Goal: Task Accomplishment & Management: Manage account settings

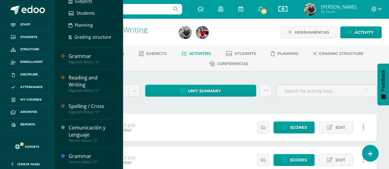
scroll to position [196, 0]
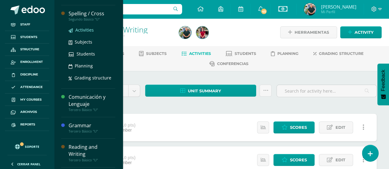
click at [79, 27] on span "Activities" at bounding box center [84, 30] width 18 height 6
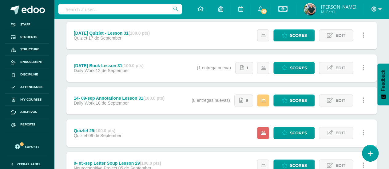
scroll to position [123, 0]
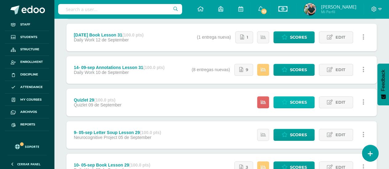
click at [296, 99] on span "Scores" at bounding box center [298, 102] width 17 height 11
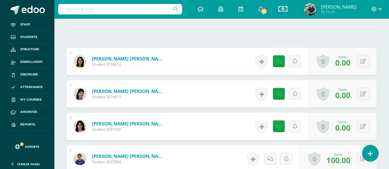
scroll to position [177, 0]
click at [365, 59] on icon at bounding box center [363, 61] width 6 height 5
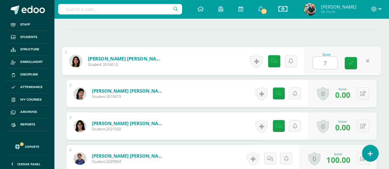
type input "70"
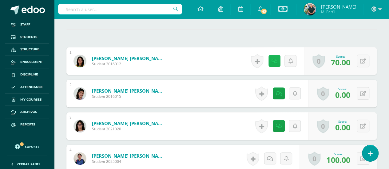
click at [275, 59] on icon at bounding box center [275, 61] width 6 height 5
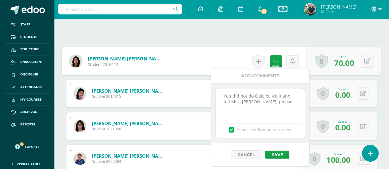
click at [220, 94] on textarea "You did not do Quizlet, do it and tell Miss Mariela, please." at bounding box center [260, 104] width 89 height 31
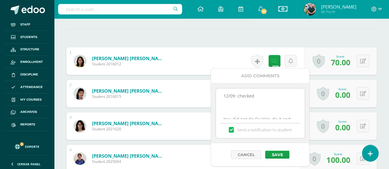
scroll to position [2, 0]
type textarea "12/09: checked You did not do Quizlet, do it and tell Miss Mariela, please."
click at [277, 151] on button "Save" at bounding box center [277, 155] width 24 height 8
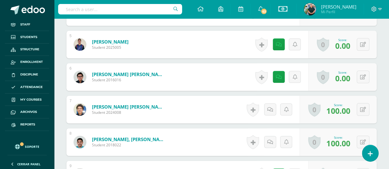
scroll to position [330, 0]
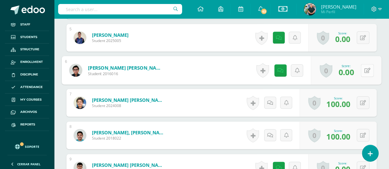
click at [363, 67] on button at bounding box center [367, 70] width 13 height 13
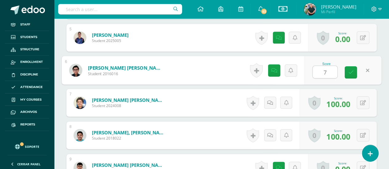
type input "70"
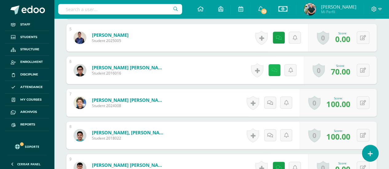
click at [277, 66] on link at bounding box center [275, 70] width 12 height 12
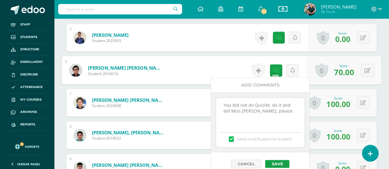
click at [221, 102] on textarea "You did not do Quizlet, do it and tell Miss Mariela, please." at bounding box center [260, 113] width 89 height 31
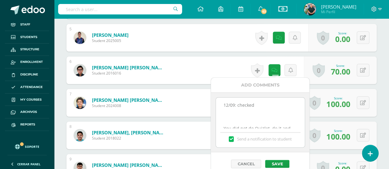
scroll to position [2, 0]
type textarea "12/09: checked You did not do Quizlet, do it and tell Miss Mariela, please."
click at [282, 163] on button "Save" at bounding box center [277, 164] width 24 height 8
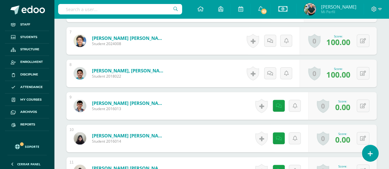
scroll to position [423, 0]
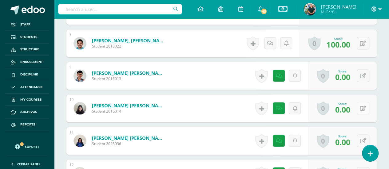
click at [366, 107] on button at bounding box center [363, 108] width 13 height 13
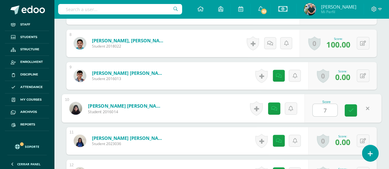
type input "70"
click at [278, 103] on link at bounding box center [276, 108] width 12 height 12
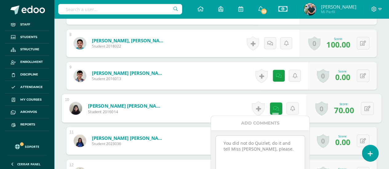
click at [221, 139] on textarea "You did not do Quizlet, do it and tell Miss Mariela, please." at bounding box center [260, 151] width 89 height 31
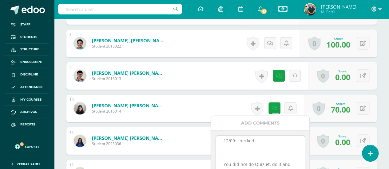
scroll to position [509, 0]
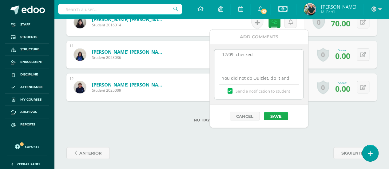
type textarea "12/09: checked You did not do Quizlet, do it and tell Miss Mariela, please."
click at [271, 114] on button "Save" at bounding box center [276, 116] width 24 height 8
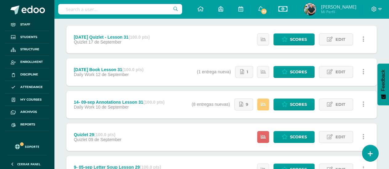
scroll to position [92, 0]
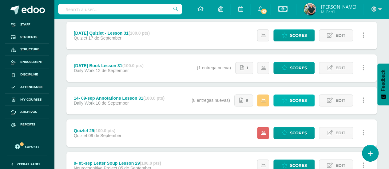
click at [301, 101] on span "Scores" at bounding box center [298, 100] width 17 height 11
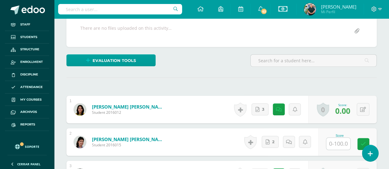
scroll to position [133, 0]
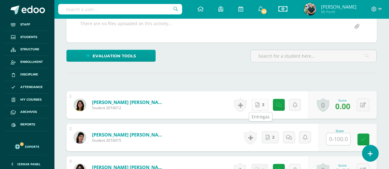
click at [258, 103] on icon at bounding box center [258, 105] width 4 height 5
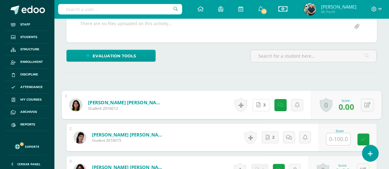
scroll to position [40, 0]
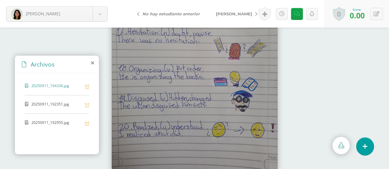
scroll to position [40, 0]
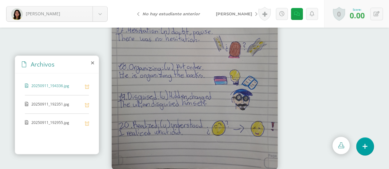
click at [49, 105] on span "20250911_192351.jpg" at bounding box center [56, 105] width 50 height 6
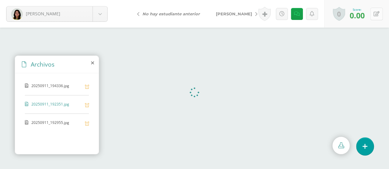
click at [378, 13] on icon at bounding box center [377, 13] width 6 height 5
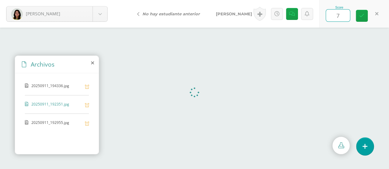
type input "70"
click at [294, 17] on link at bounding box center [293, 14] width 12 height 12
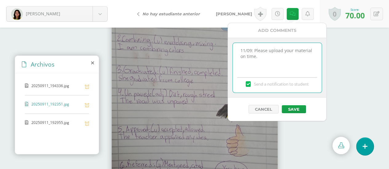
click at [240, 50] on textarea "11/09: Please upload your material on time." at bounding box center [277, 58] width 89 height 31
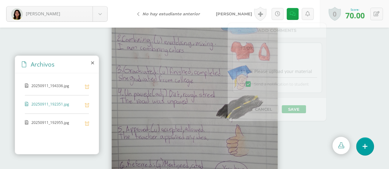
click at [39, 103] on span "20250911_192351.jpg" at bounding box center [56, 105] width 50 height 6
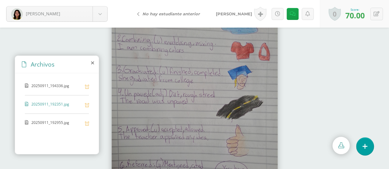
click at [43, 122] on span "20250911_192955.jpg" at bounding box center [56, 123] width 50 height 6
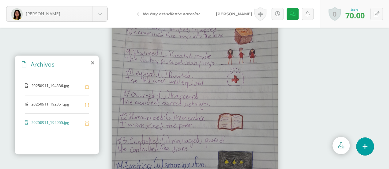
click at [57, 104] on span "20250911_192351.jpg" at bounding box center [56, 105] width 50 height 6
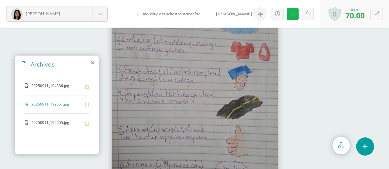
click at [291, 15] on icon at bounding box center [293, 13] width 6 height 5
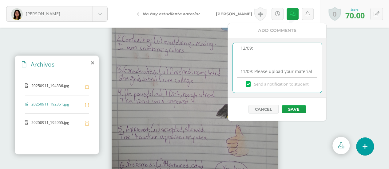
click at [264, 46] on textarea "11/09: Please upload your material on time." at bounding box center [277, 58] width 89 height 31
type textarea "12/09: checked 11/09: Please upload your material on time."
click at [297, 107] on button "Save" at bounding box center [294, 110] width 24 height 8
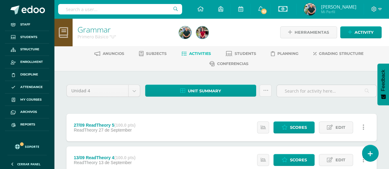
click at [153, 27] on h1 "Grammar" at bounding box center [125, 29] width 94 height 9
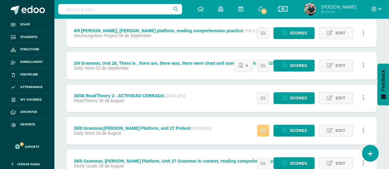
scroll to position [414, 0]
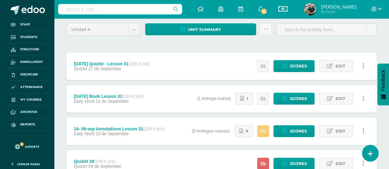
scroll to position [92, 0]
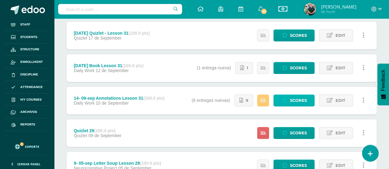
click at [292, 100] on span "Scores" at bounding box center [298, 100] width 17 height 11
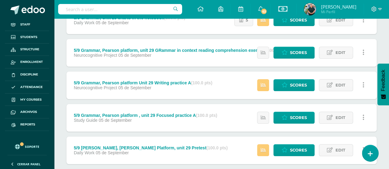
scroll to position [303, 0]
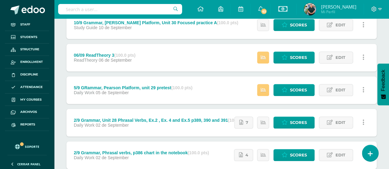
scroll to position [149, 0]
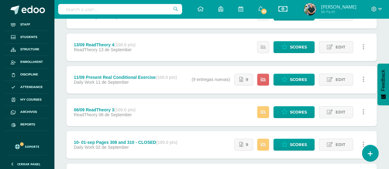
scroll to position [123, 0]
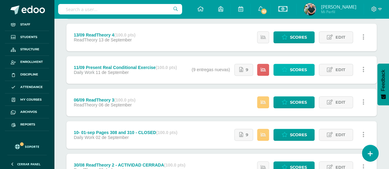
click at [299, 70] on span "Scores" at bounding box center [298, 69] width 17 height 11
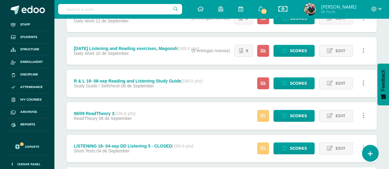
scroll to position [185, 0]
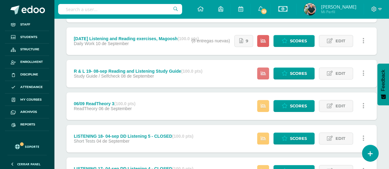
click at [261, 70] on link at bounding box center [263, 74] width 12 height 12
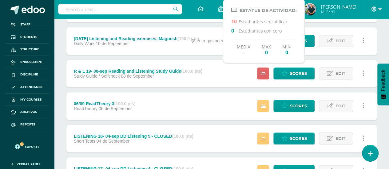
click at [224, 72] on div "R & L 19- 08-sep Reading and Listening Study Guide (100.0 pts) Study Guide / Se…" at bounding box center [221, 74] width 310 height 28
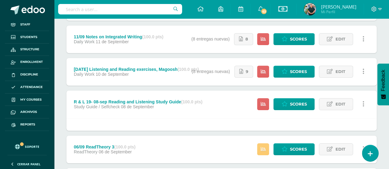
scroll to position [123, 0]
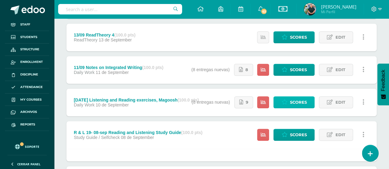
click at [292, 100] on span "Scores" at bounding box center [298, 102] width 17 height 11
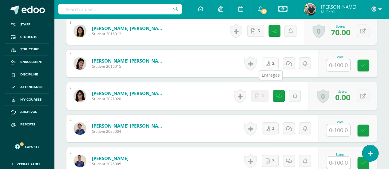
scroll to position [207, 0]
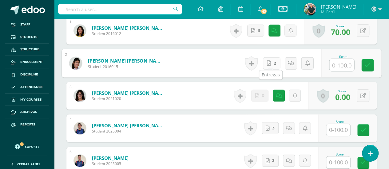
click at [272, 60] on link "2" at bounding box center [272, 63] width 18 height 12
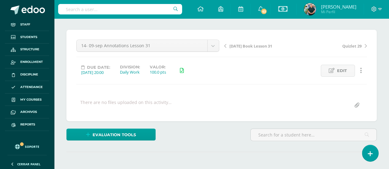
scroll to position [53, 0]
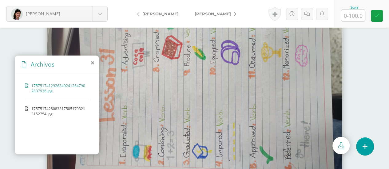
scroll to position [40, 0]
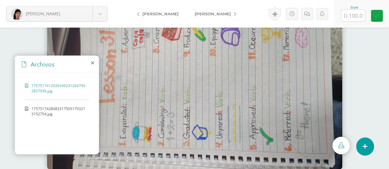
click at [55, 106] on span "17575174280833175051793213152754.jpg" at bounding box center [58, 111] width 54 height 10
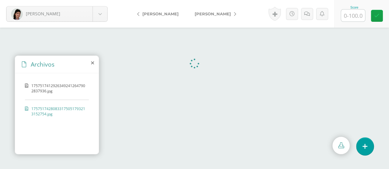
scroll to position [0, 0]
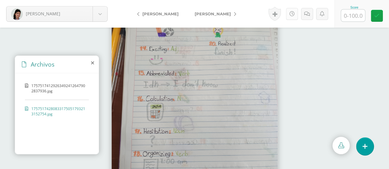
click at [292, 14] on icon at bounding box center [291, 13] width 5 height 5
click at [348, 14] on input "text" at bounding box center [353, 16] width 24 height 12
type input "100"
click at [204, 14] on span "[PERSON_NAME]" at bounding box center [213, 13] width 36 height 5
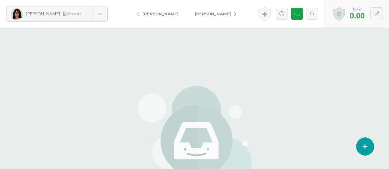
drag, startPoint x: 0, startPoint y: 0, endPoint x: 204, endPoint y: 14, distance: 204.7
click at [204, 14] on span "[PERSON_NAME]" at bounding box center [213, 13] width 36 height 5
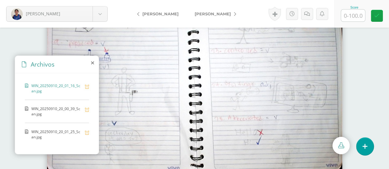
scroll to position [14, 0]
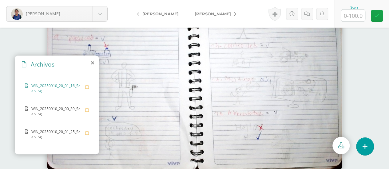
click at [66, 107] on span "WIN_20250910_20_00_39_Scan.jpg" at bounding box center [56, 111] width 50 height 10
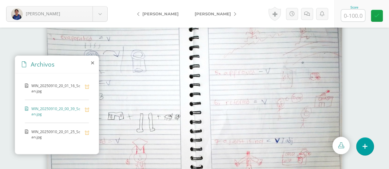
scroll to position [18, 0]
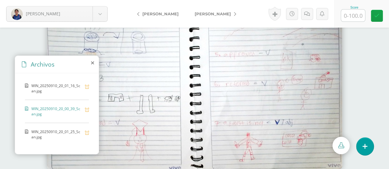
click at [34, 133] on span "WIN_20250910_20_01_25_Scan.jpg" at bounding box center [56, 134] width 50 height 10
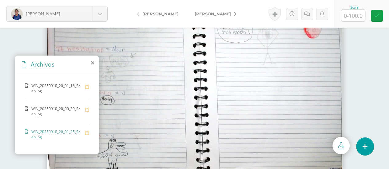
scroll to position [17, 0]
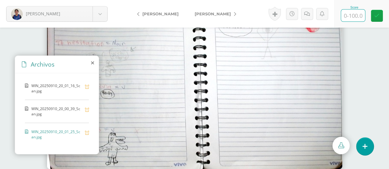
click at [346, 16] on input "text" at bounding box center [353, 16] width 24 height 12
type input "100"
click at [211, 14] on span "[PERSON_NAME]" at bounding box center [213, 13] width 36 height 5
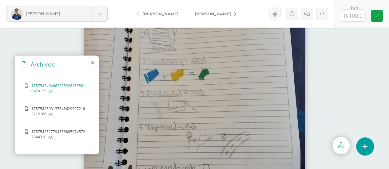
click at [55, 113] on span "17575425031376486293972163212168.jpg" at bounding box center [58, 111] width 54 height 10
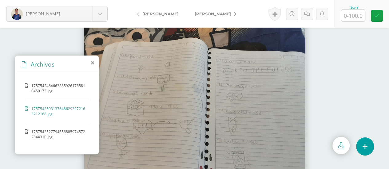
click at [42, 133] on span "17575425277946568859745722844310.jpg" at bounding box center [58, 134] width 54 height 10
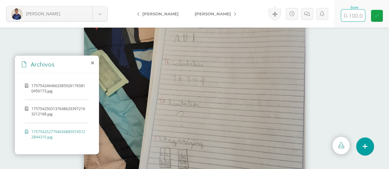
click at [348, 15] on input "text" at bounding box center [353, 16] width 24 height 12
type input "100"
click at [194, 10] on link "[PERSON_NAME]" at bounding box center [214, 13] width 54 height 15
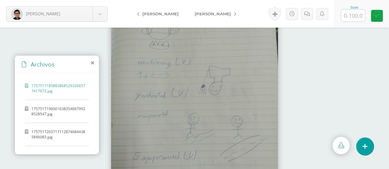
click at [51, 104] on div "17575171858838685293266577417672.jpg 17575171960016383546679928528547.jpg 17575…" at bounding box center [57, 113] width 84 height 79
click at [50, 111] on span "17575171960016383546679928528547.jpg" at bounding box center [58, 111] width 54 height 10
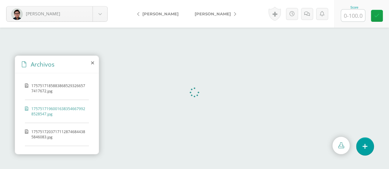
scroll to position [14, 0]
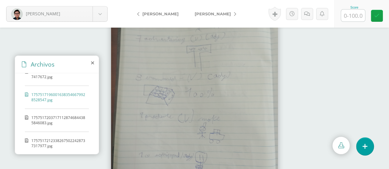
click at [52, 120] on span "17575172037171128746844385846083.jpg" at bounding box center [58, 120] width 54 height 10
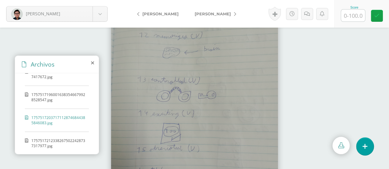
click at [51, 139] on span "17575172123382675022428737317977.jpg" at bounding box center [58, 143] width 54 height 10
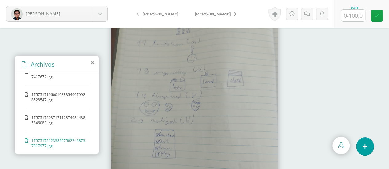
click at [357, 17] on input "text" at bounding box center [353, 16] width 24 height 12
type input "100"
click at [207, 16] on span "[PERSON_NAME]" at bounding box center [213, 13] width 36 height 5
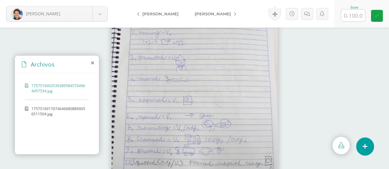
click at [47, 110] on span "17575169170746466808890056511504.jpg" at bounding box center [58, 111] width 54 height 10
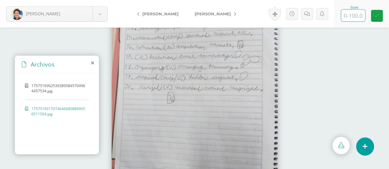
click at [351, 15] on input "text" at bounding box center [353, 16] width 24 height 12
type input "90"
click at [203, 13] on span "[PERSON_NAME]" at bounding box center [213, 13] width 36 height 5
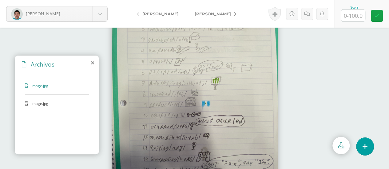
click at [50, 102] on span "image.jpg" at bounding box center [56, 103] width 50 height 5
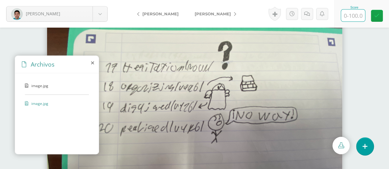
click at [354, 14] on input "text" at bounding box center [353, 16] width 24 height 12
type input "100"
click at [203, 10] on link "[PERSON_NAME]" at bounding box center [214, 13] width 54 height 15
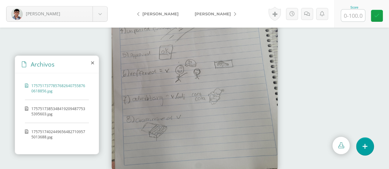
scroll to position [40, 0]
click at [79, 110] on span "17575173853484192094877535395603.jpg" at bounding box center [58, 111] width 54 height 10
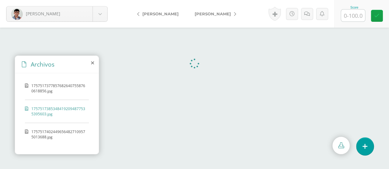
scroll to position [0, 0]
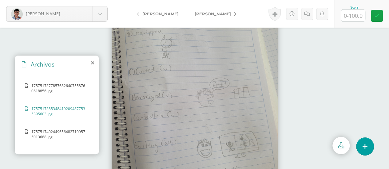
click at [51, 132] on span "17575174024496564827109575013688.jpg" at bounding box center [58, 134] width 54 height 10
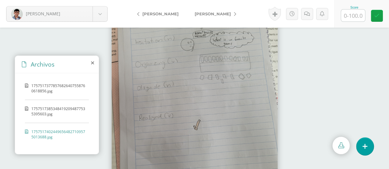
click at [355, 16] on input "text" at bounding box center [353, 16] width 24 height 12
type input "100"
click at [193, 10] on link "Pérez, Sara" at bounding box center [214, 13] width 54 height 15
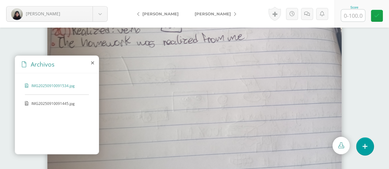
click at [45, 102] on span "IMG20250910091445.jpg" at bounding box center [56, 103] width 50 height 5
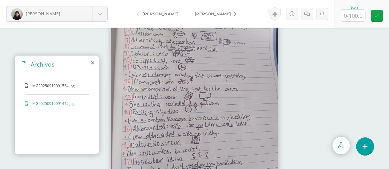
click at [352, 17] on input "text" at bounding box center [353, 16] width 24 height 12
type input "100"
click at [197, 10] on link "[PERSON_NAME]" at bounding box center [214, 13] width 54 height 15
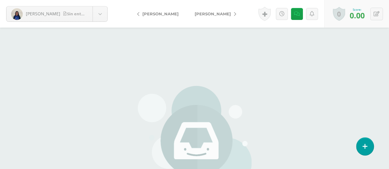
click at [195, 14] on span "[PERSON_NAME]" at bounding box center [213, 13] width 36 height 5
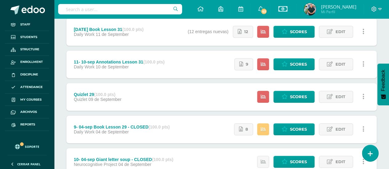
scroll to position [123, 0]
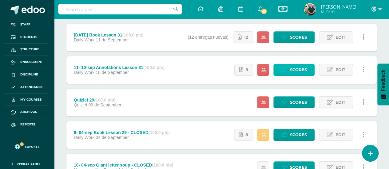
click at [291, 69] on span "Scores" at bounding box center [298, 69] width 17 height 11
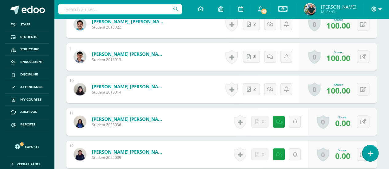
scroll to position [442, 0]
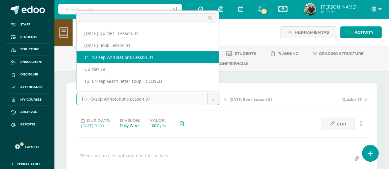
scroll to position [8, 0]
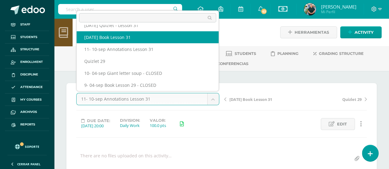
select select "/dashboard/teacher/grade-activity/220126/"
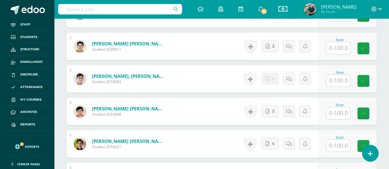
scroll to position [225, 0]
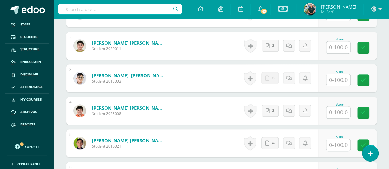
click at [338, 80] on input "text" at bounding box center [338, 80] width 24 height 12
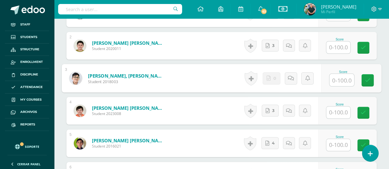
type input "0"
click at [369, 80] on icon at bounding box center [368, 80] width 6 height 5
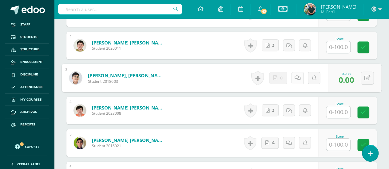
click at [299, 76] on link at bounding box center [297, 78] width 12 height 12
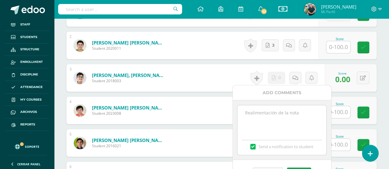
click at [265, 114] on textarea at bounding box center [281, 121] width 89 height 31
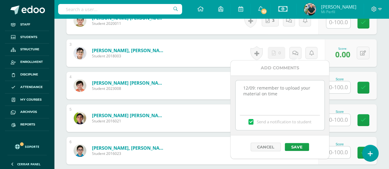
scroll to position [256, 0]
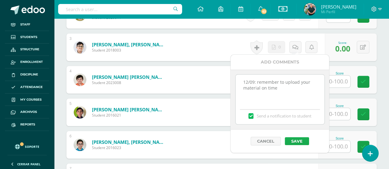
type textarea "12/09: remember to upload your material on time"
click at [300, 138] on button "Save" at bounding box center [297, 141] width 24 height 8
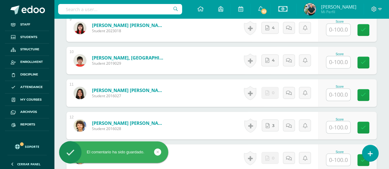
scroll to position [471, 0]
click at [339, 94] on input "text" at bounding box center [338, 95] width 24 height 12
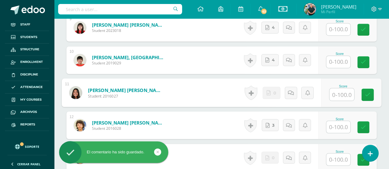
type input "0"
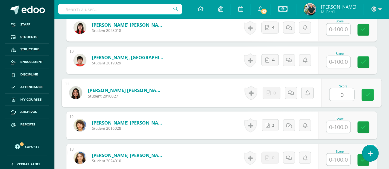
click at [369, 92] on icon at bounding box center [368, 94] width 6 height 5
click at [293, 92] on link at bounding box center [297, 93] width 12 height 12
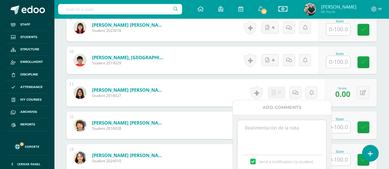
click at [274, 129] on textarea at bounding box center [281, 135] width 89 height 31
paste textarea "12/09: remember to upload your material on time"
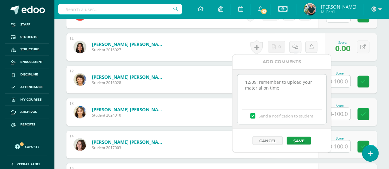
scroll to position [532, 0]
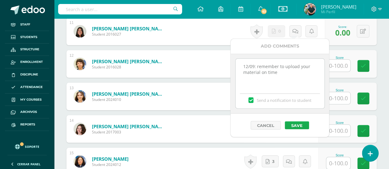
type textarea "12/09: remember to upload your material on time"
click at [299, 125] on button "Save" at bounding box center [297, 126] width 24 height 8
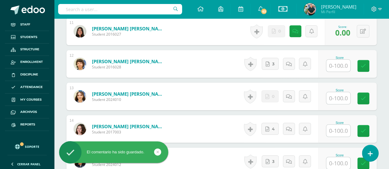
click at [334, 93] on input "text" at bounding box center [338, 98] width 24 height 12
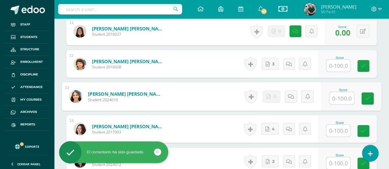
type input "0"
click at [368, 93] on link at bounding box center [367, 99] width 12 height 12
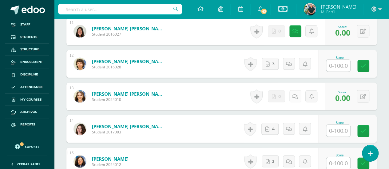
click at [295, 94] on icon at bounding box center [296, 96] width 6 height 5
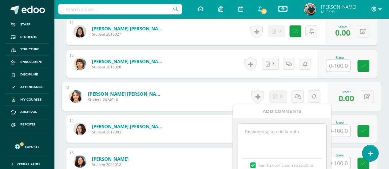
click at [268, 127] on textarea at bounding box center [281, 139] width 89 height 31
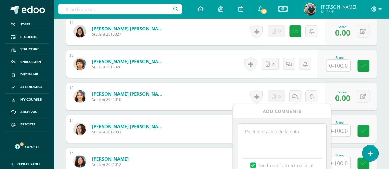
paste textarea "12/09: remember to upload your material on time"
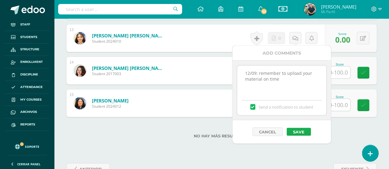
scroll to position [594, 0]
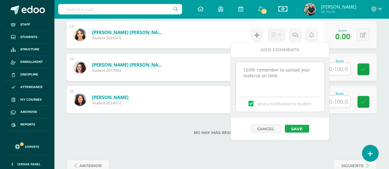
type textarea "12/09: remember to upload your material on time"
click at [296, 126] on button "Save" at bounding box center [297, 129] width 24 height 8
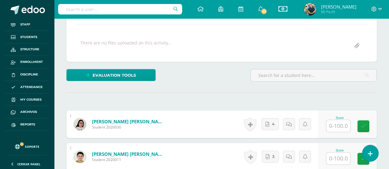
scroll to position [123, 0]
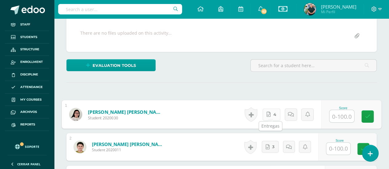
click at [272, 109] on link "4" at bounding box center [272, 115] width 18 height 12
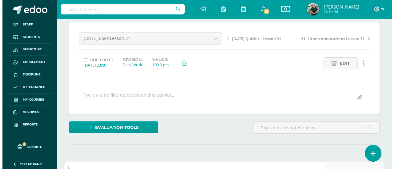
scroll to position [62, 0]
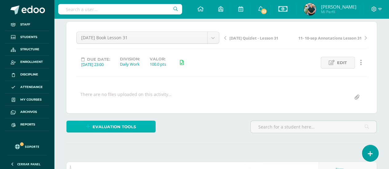
click at [120, 127] on span "Evaluation tools" at bounding box center [114, 127] width 43 height 11
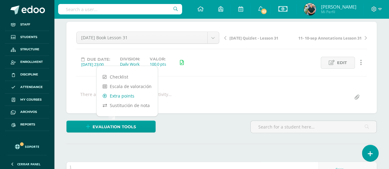
click at [122, 94] on link "Extra points" at bounding box center [127, 96] width 61 height 10
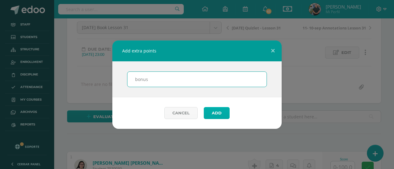
type input "bonus"
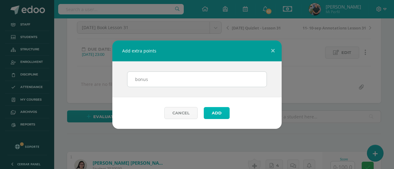
click at [215, 110] on button "Add" at bounding box center [217, 113] width 26 height 12
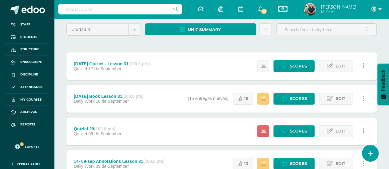
scroll to position [92, 0]
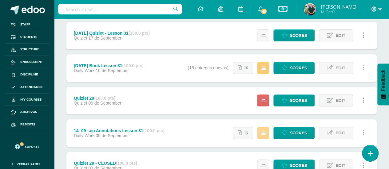
click at [261, 134] on icon at bounding box center [263, 133] width 5 height 5
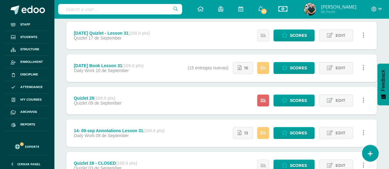
scroll to position [62, 0]
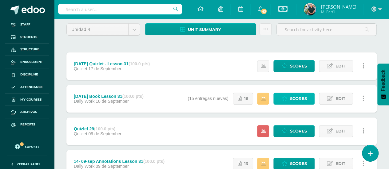
click at [295, 97] on span "Scores" at bounding box center [298, 98] width 17 height 11
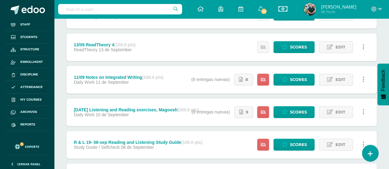
scroll to position [123, 0]
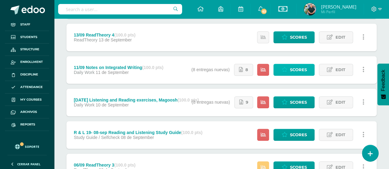
click at [303, 69] on span "Scores" at bounding box center [298, 69] width 17 height 11
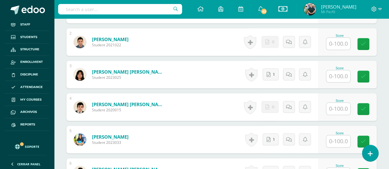
scroll to position [238, 0]
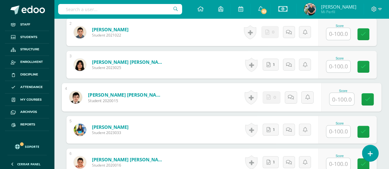
click at [338, 97] on input "text" at bounding box center [341, 99] width 25 height 12
type input "0"
click at [367, 97] on icon at bounding box center [368, 99] width 6 height 5
click at [298, 95] on link at bounding box center [297, 97] width 12 height 12
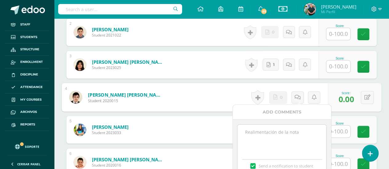
click at [268, 136] on textarea at bounding box center [281, 140] width 89 height 31
paste textarea "12/09: remember to upload your material on time"
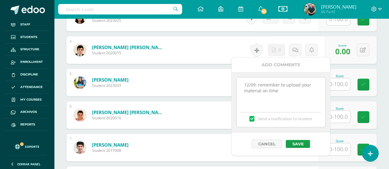
scroll to position [300, 0]
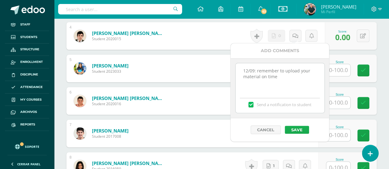
type textarea "12/09: remember to upload your material on time"
click at [297, 129] on button "Save" at bounding box center [297, 130] width 24 height 8
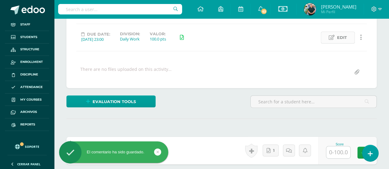
scroll to position [84, 0]
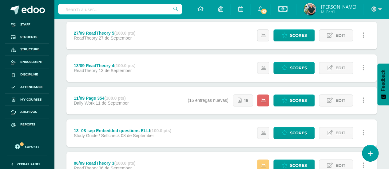
scroll to position [123, 0]
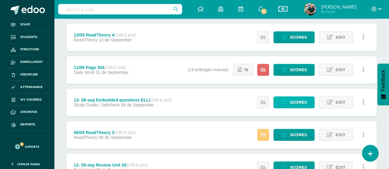
click at [294, 104] on span "Scores" at bounding box center [298, 102] width 17 height 11
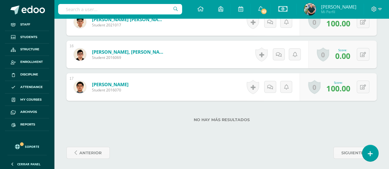
scroll to position [324, 0]
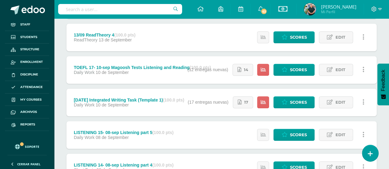
scroll to position [92, 0]
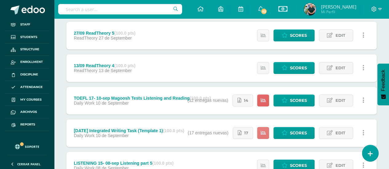
click at [263, 131] on icon at bounding box center [263, 133] width 5 height 5
click at [292, 134] on span "Scores" at bounding box center [298, 133] width 17 height 11
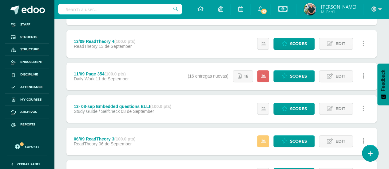
scroll to position [123, 0]
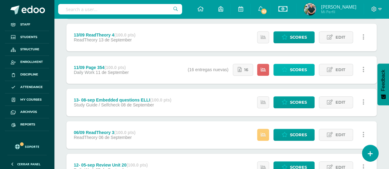
click at [294, 66] on span "Scores" at bounding box center [298, 69] width 17 height 11
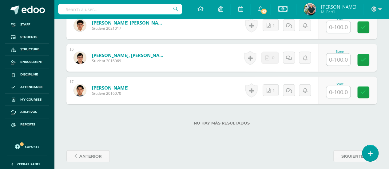
scroll to position [672, 0]
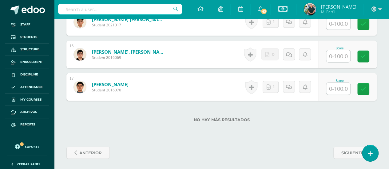
click at [341, 53] on input "text" at bounding box center [338, 56] width 24 height 12
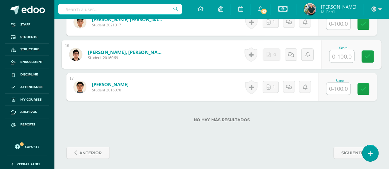
type input "0"
click at [367, 54] on icon at bounding box center [368, 56] width 6 height 5
click at [298, 53] on link at bounding box center [297, 55] width 12 height 12
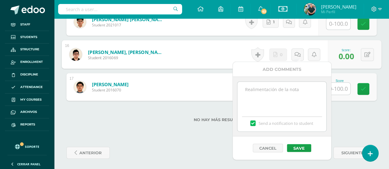
click at [273, 84] on textarea at bounding box center [281, 97] width 89 height 31
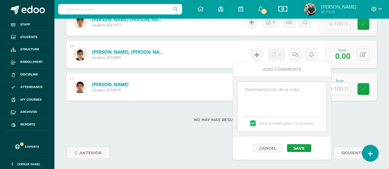
paste textarea "12/09: remember to upload your material on time"
type textarea "12/09: remember to upload your material on time"
click at [299, 147] on button "Save" at bounding box center [299, 149] width 24 height 8
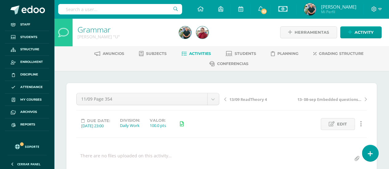
scroll to position [324, 0]
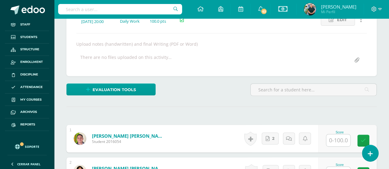
scroll to position [324, 0]
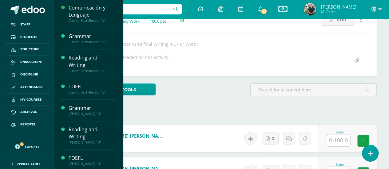
click at [213, 86] on div "Evaluation tools Checklist Escala de valoración Extra points Sustitución de nota" at bounding box center [221, 93] width 315 height 18
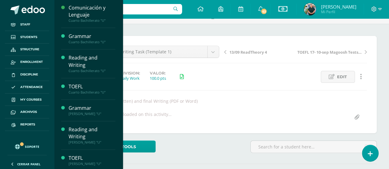
scroll to position [0, 0]
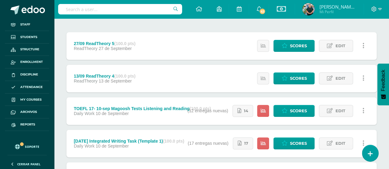
scroll to position [92, 0]
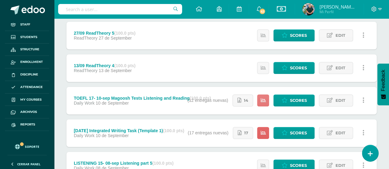
click at [264, 100] on icon at bounding box center [263, 100] width 5 height 5
click at [297, 98] on span "Scores" at bounding box center [298, 100] width 17 height 11
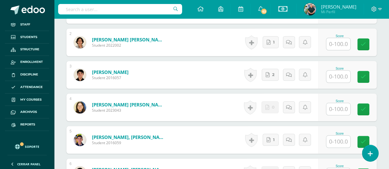
scroll to position [265, 0]
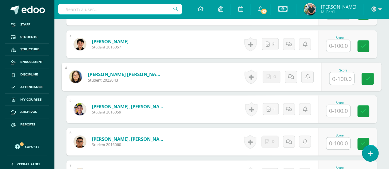
click at [333, 75] on input "text" at bounding box center [341, 79] width 25 height 12
type input "0"
click at [371, 75] on link at bounding box center [367, 79] width 12 height 12
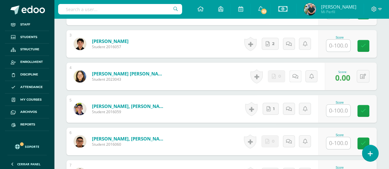
click at [295, 72] on link at bounding box center [295, 76] width 12 height 12
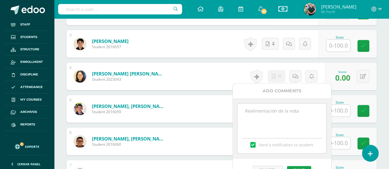
paste textarea "12/09: remember to upload your material on time"
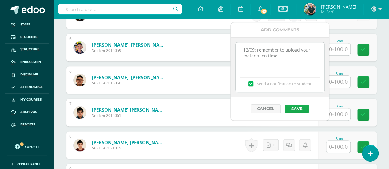
type textarea "12/09: remember to upload your material on time"
click at [299, 107] on button "Save" at bounding box center [297, 109] width 24 height 8
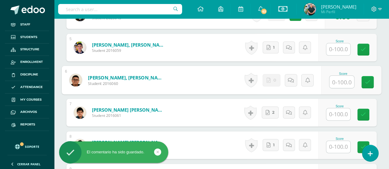
click at [339, 78] on input "text" at bounding box center [341, 82] width 25 height 12
type input "0"
click at [368, 80] on icon at bounding box center [368, 82] width 6 height 5
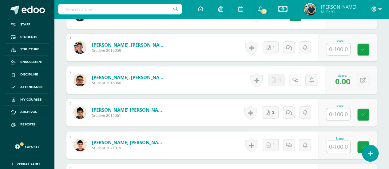
click at [292, 81] on link at bounding box center [295, 80] width 12 height 12
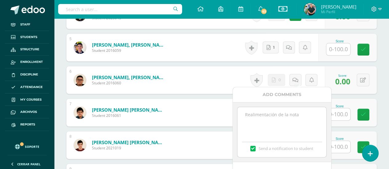
paste textarea "12/09: remember to upload your material on time"
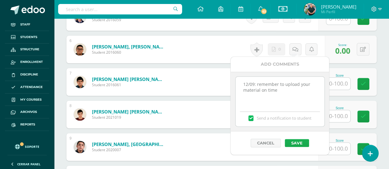
type textarea "12/09: remember to upload your material on time"
click at [298, 139] on button "Save" at bounding box center [297, 143] width 24 height 8
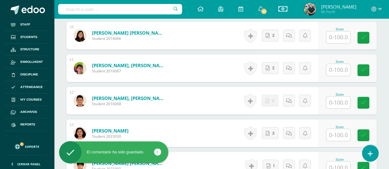
scroll to position [511, 0]
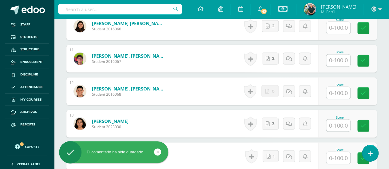
click at [337, 89] on input "text" at bounding box center [338, 93] width 24 height 12
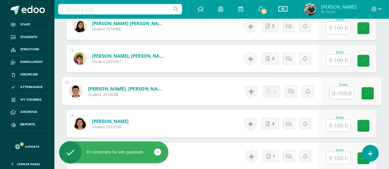
type input "0"
click at [372, 91] on link at bounding box center [367, 93] width 12 height 12
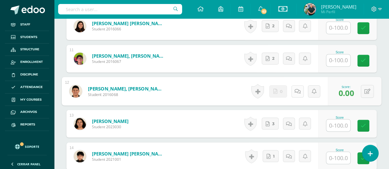
click at [297, 90] on icon at bounding box center [297, 91] width 6 height 5
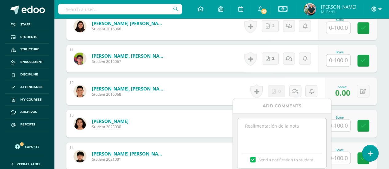
paste textarea "12/09: remember to upload your material on time"
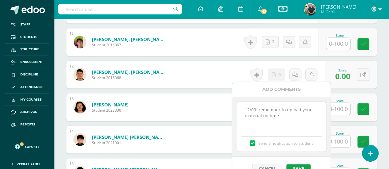
scroll to position [542, 0]
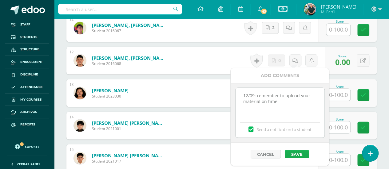
type textarea "12/09: remember to upload your material on time"
click at [293, 152] on button "Save" at bounding box center [297, 154] width 24 height 8
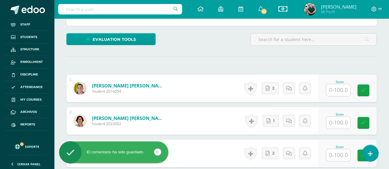
scroll to position [0, 0]
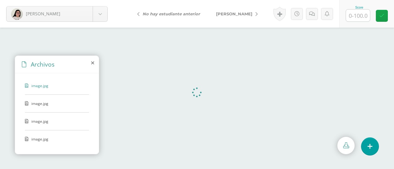
click at [37, 105] on span "image.jpg" at bounding box center [56, 103] width 50 height 5
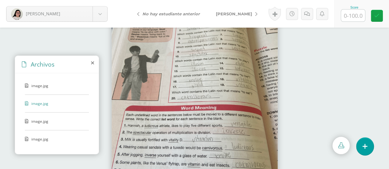
click at [39, 85] on span "image.jpg" at bounding box center [56, 85] width 50 height 5
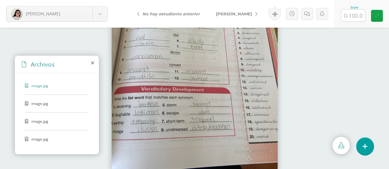
scroll to position [40, 0]
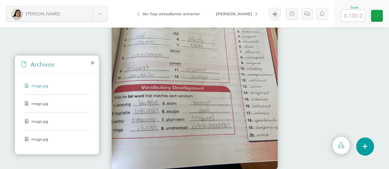
click at [40, 101] on span "image.jpg" at bounding box center [56, 103] width 50 height 5
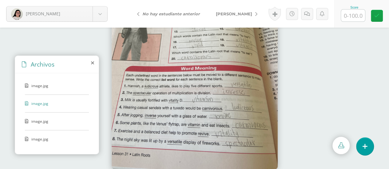
click at [35, 119] on span "image.jpg" at bounding box center [56, 121] width 50 height 5
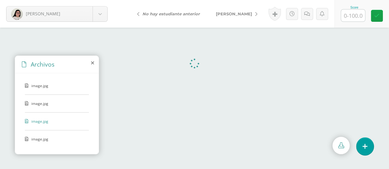
scroll to position [0, 0]
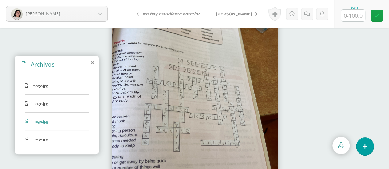
click at [35, 137] on span "image.jpg" at bounding box center [56, 139] width 50 height 5
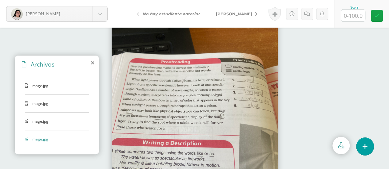
click at [42, 119] on span "image.jpg" at bounding box center [56, 121] width 50 height 5
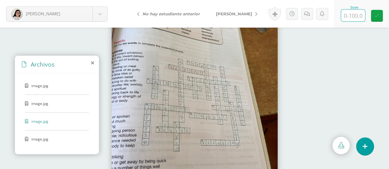
click at [356, 16] on input "text" at bounding box center [353, 16] width 24 height 12
type input "100"
click at [225, 11] on span "[PERSON_NAME]" at bounding box center [234, 13] width 36 height 5
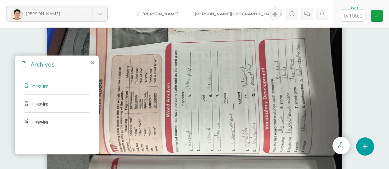
scroll to position [40, 0]
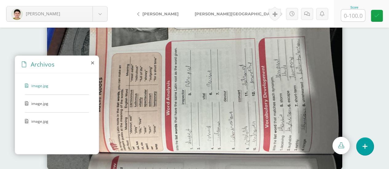
click at [48, 104] on span "image.jpg" at bounding box center [56, 103] width 50 height 5
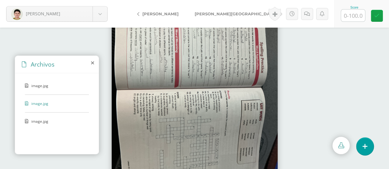
scroll to position [31, 0]
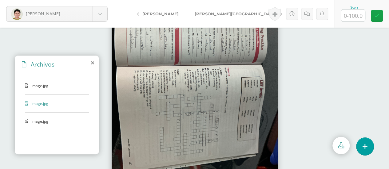
click at [47, 120] on span "image.jpg" at bounding box center [56, 121] width 50 height 5
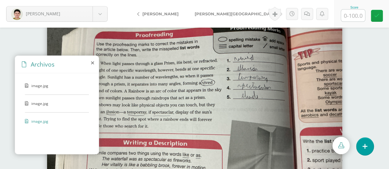
click at [48, 102] on span "image.jpg" at bounding box center [56, 103] width 50 height 5
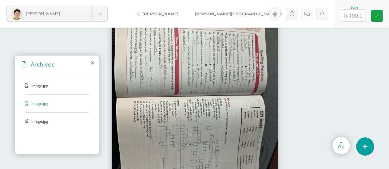
click at [310, 14] on link at bounding box center [307, 14] width 12 height 12
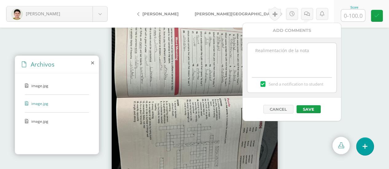
click at [290, 48] on textarea at bounding box center [291, 58] width 89 height 31
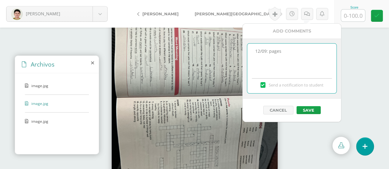
scroll to position [40, 0]
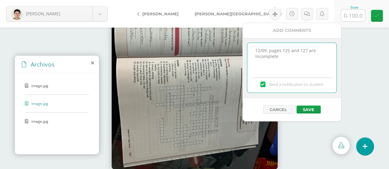
type textarea "12/09: pages 125 and 127 are incomplete"
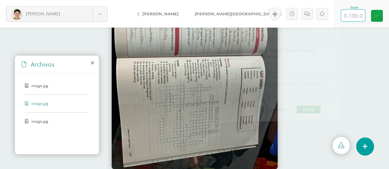
click at [353, 17] on input "text" at bounding box center [353, 16] width 24 height 12
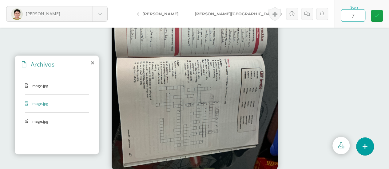
type input "70"
click at [378, 17] on icon at bounding box center [376, 15] width 5 height 5
click at [308, 11] on icon at bounding box center [309, 13] width 6 height 5
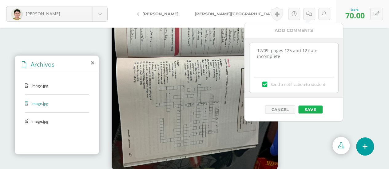
click at [310, 107] on button "Save" at bounding box center [310, 110] width 24 height 8
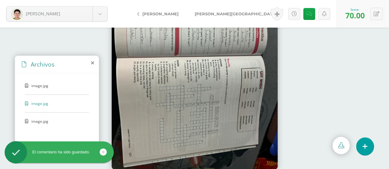
click at [221, 16] on span "[PERSON_NAME][GEOGRAPHIC_DATA]" at bounding box center [236, 13] width 82 height 5
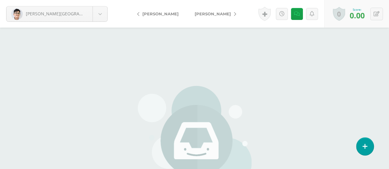
click at [211, 14] on span "[PERSON_NAME]" at bounding box center [213, 13] width 36 height 5
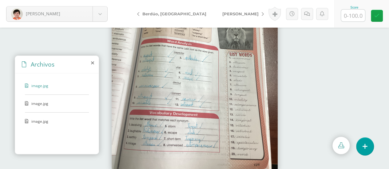
scroll to position [40, 0]
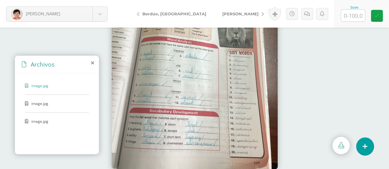
click at [53, 103] on span "image.jpg" at bounding box center [56, 103] width 50 height 5
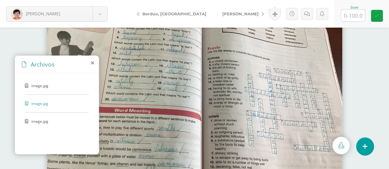
click at [39, 120] on span "image.jpg" at bounding box center [56, 121] width 50 height 5
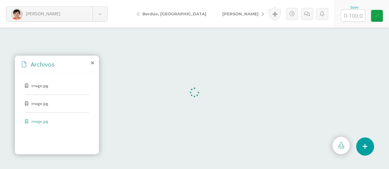
click at [348, 15] on input "text" at bounding box center [353, 16] width 24 height 12
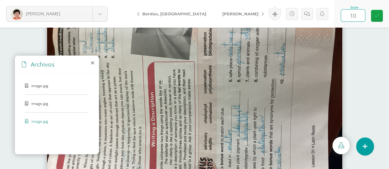
type input "100"
click at [378, 14] on icon at bounding box center [376, 15] width 5 height 5
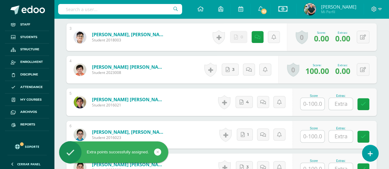
scroll to position [293, 0]
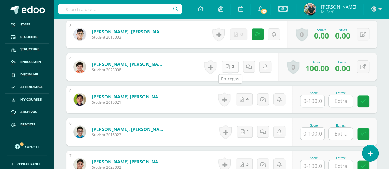
click at [231, 67] on link "3" at bounding box center [230, 67] width 17 height 12
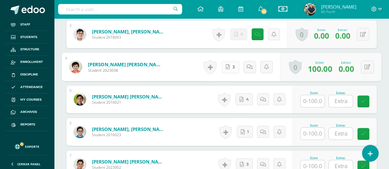
scroll to position [293, 0]
click at [247, 96] on span "4" at bounding box center [247, 99] width 3 height 11
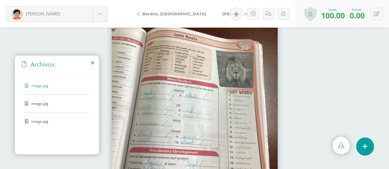
click at [44, 122] on span "image.jpg" at bounding box center [56, 121] width 50 height 5
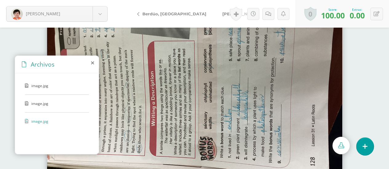
scroll to position [31, 0]
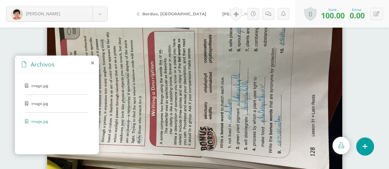
drag, startPoint x: 302, startPoint y: 100, endPoint x: 300, endPoint y: 117, distance: 16.4
click at [300, 117] on img at bounding box center [194, 67] width 295 height 221
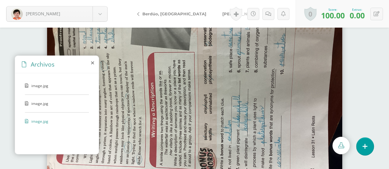
scroll to position [0, 0]
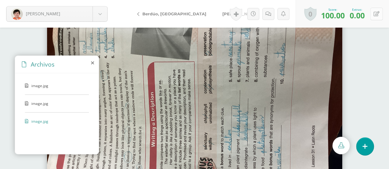
click at [379, 14] on icon at bounding box center [377, 13] width 6 height 5
click at [341, 15] on input "0.00" at bounding box center [341, 16] width 24 height 12
drag, startPoint x: 348, startPoint y: 14, endPoint x: 323, endPoint y: 15, distance: 24.9
click at [323, 15] on div "Score 100.00 Extras: 0.400" at bounding box center [342, 14] width 94 height 28
type input "4"
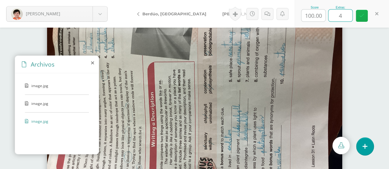
click at [360, 15] on icon at bounding box center [361, 15] width 5 height 5
click at [222, 14] on span "[PERSON_NAME]" at bounding box center [240, 13] width 36 height 5
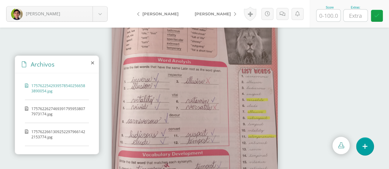
click at [91, 63] on icon at bounding box center [92, 63] width 3 height 5
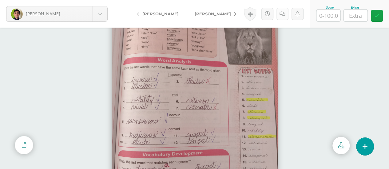
click at [281, 14] on icon at bounding box center [283, 13] width 6 height 5
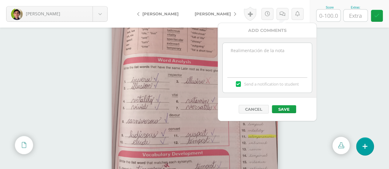
click at [237, 50] on textarea at bounding box center [267, 58] width 89 height 31
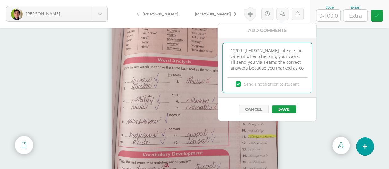
scroll to position [2, 0]
type textarea "12/09: Ignacio, please, be careful when checking your work. I'll send you via T…"
click at [78, 79] on div at bounding box center [194, 99] width 389 height 142
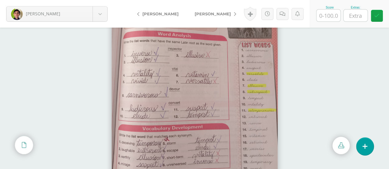
scroll to position [0, 0]
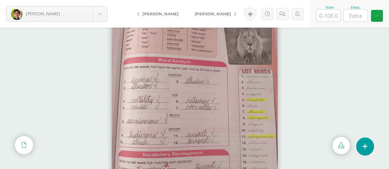
click at [377, 77] on div at bounding box center [194, 99] width 389 height 142
click at [285, 14] on icon at bounding box center [283, 13] width 6 height 5
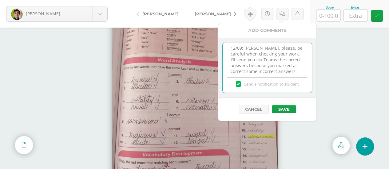
scroll to position [7, 0]
drag, startPoint x: 229, startPoint y: 47, endPoint x: 298, endPoint y: 74, distance: 73.8
click at [298, 74] on div "12/09: Ignacio, please, be careful when checking your work. I'll send you via T…" at bounding box center [267, 68] width 90 height 50
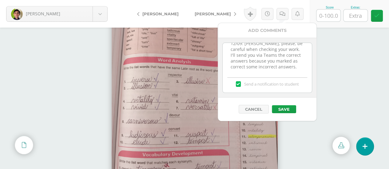
click at [307, 92] on div "Send a notification to student" at bounding box center [267, 83] width 89 height 19
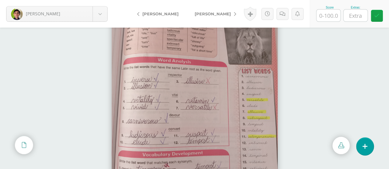
click at [159, 15] on span "[PERSON_NAME]" at bounding box center [160, 13] width 36 height 5
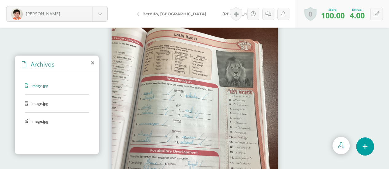
click at [222, 13] on span "[PERSON_NAME]" at bounding box center [240, 13] width 36 height 5
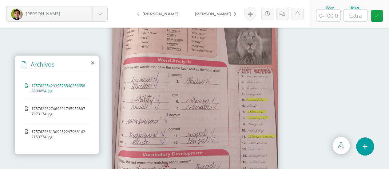
click at [53, 109] on span "17576226274693917959538077973174.jpg" at bounding box center [58, 111] width 54 height 10
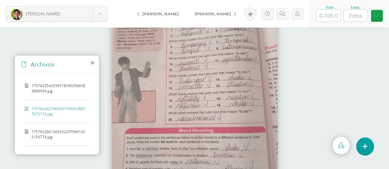
click at [231, 78] on img at bounding box center [195, 98] width 166 height 221
click at [58, 134] on span "17576226613092522979661422153774.jpg" at bounding box center [58, 134] width 54 height 10
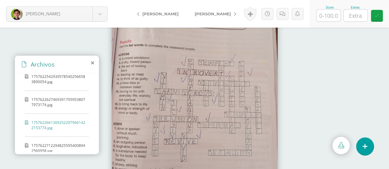
scroll to position [14, 0]
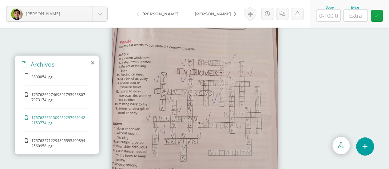
click at [47, 142] on span "17576227122948255954008942560958.jpg" at bounding box center [58, 143] width 54 height 10
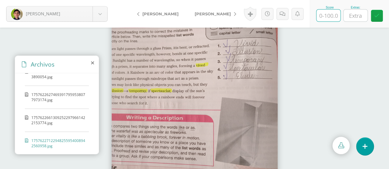
click at [328, 16] on input "text" at bounding box center [329, 16] width 24 height 12
type input "70"
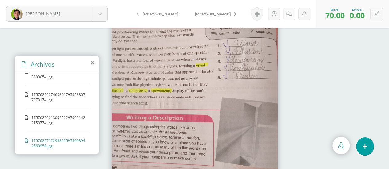
click at [287, 12] on icon at bounding box center [289, 13] width 6 height 5
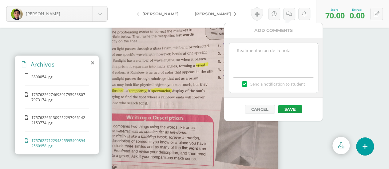
click at [259, 51] on textarea at bounding box center [273, 58] width 89 height 31
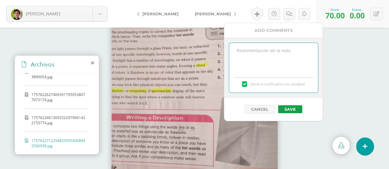
paste textarea "12/09: Ignacio, please, be careful when checking your work. I'll send you via T…"
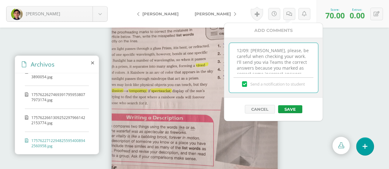
scroll to position [2, 0]
type textarea "12/09: Ignacio, please, be careful when checking your work. I'll send you via T…"
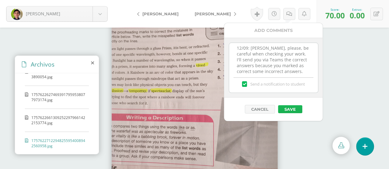
click at [289, 109] on button "Save" at bounding box center [290, 110] width 24 height 8
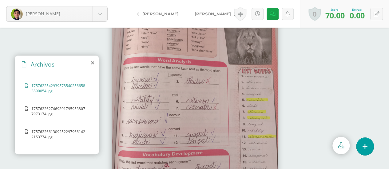
click at [210, 12] on span "[PERSON_NAME]" at bounding box center [213, 13] width 36 height 5
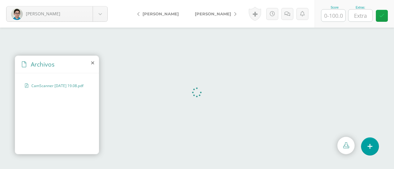
click at [92, 62] on icon at bounding box center [92, 63] width 3 height 5
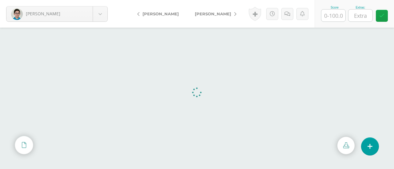
click at [333, 16] on input "text" at bounding box center [333, 16] width 24 height 12
click at [332, 17] on input "text" at bounding box center [333, 16] width 24 height 12
type input "97"
type input "5"
click at [384, 17] on icon at bounding box center [381, 15] width 5 height 5
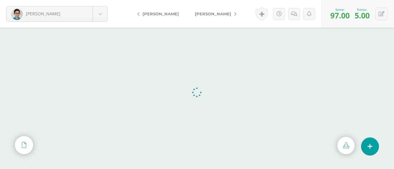
click at [202, 11] on link "[PERSON_NAME]" at bounding box center [214, 13] width 54 height 15
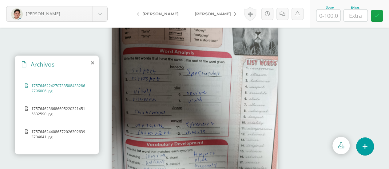
click at [60, 110] on span "17576462366866052203214515832590.jpg" at bounding box center [58, 111] width 54 height 10
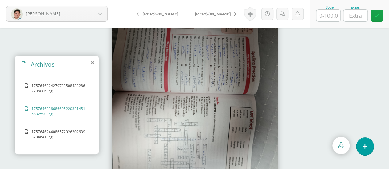
click at [57, 129] on span "17576462440865720263026393704641.jpg" at bounding box center [58, 134] width 54 height 10
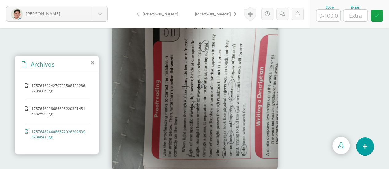
scroll to position [40, 0]
click at [335, 17] on input "text" at bounding box center [329, 16] width 24 height 12
type input "100"
click at [201, 13] on span "[PERSON_NAME]" at bounding box center [213, 13] width 36 height 5
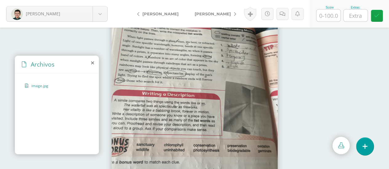
click at [350, 14] on input "text" at bounding box center [356, 16] width 24 height 12
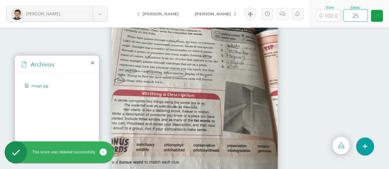
type input "25"
click at [285, 11] on link at bounding box center [283, 14] width 12 height 12
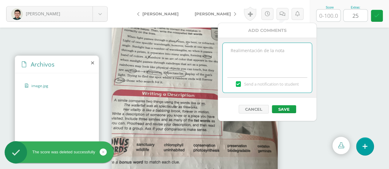
click at [279, 52] on textarea at bounding box center [267, 58] width 89 height 31
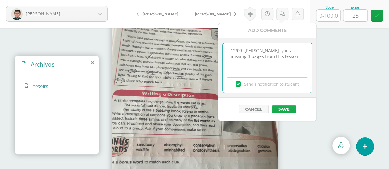
type textarea "12/09: [PERSON_NAME], you are missing 3 pages from this lesson"
click at [284, 108] on button "Save" at bounding box center [284, 110] width 24 height 8
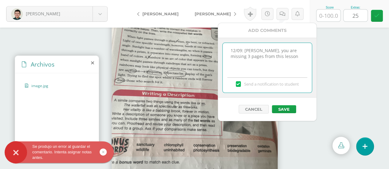
click at [280, 58] on textarea "12/09: [PERSON_NAME], you are missing 3 pages from this lesson" at bounding box center [267, 58] width 89 height 31
click at [377, 13] on icon at bounding box center [376, 15] width 5 height 5
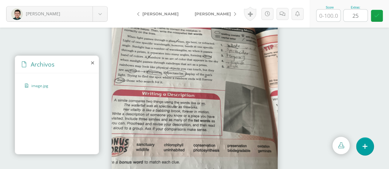
click at [359, 45] on div at bounding box center [194, 99] width 389 height 142
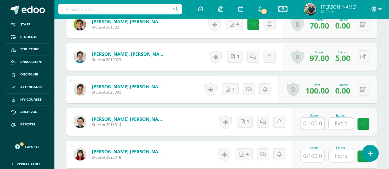
scroll to position [399, 0]
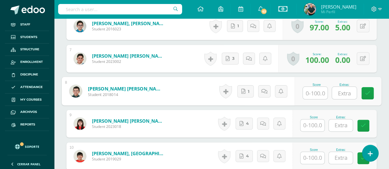
click at [310, 91] on input "text" at bounding box center [315, 93] width 25 height 12
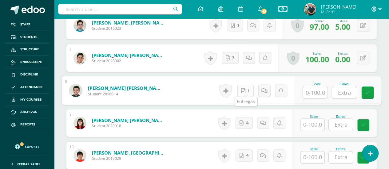
click at [250, 87] on link "1" at bounding box center [245, 91] width 17 height 12
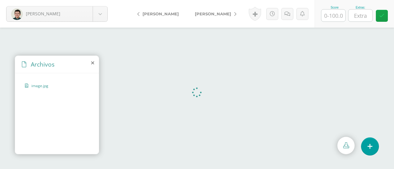
click at [332, 15] on input "text" at bounding box center [333, 16] width 24 height 12
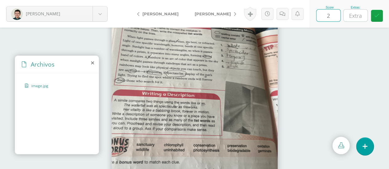
type input "25"
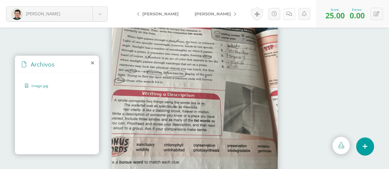
click at [288, 10] on link at bounding box center [289, 14] width 12 height 12
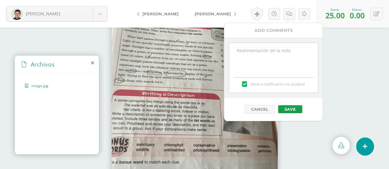
click at [277, 44] on textarea at bounding box center [273, 58] width 89 height 31
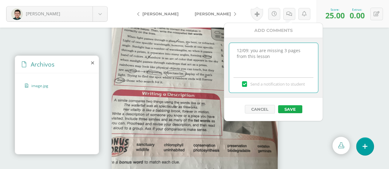
type textarea "12/09: you are missing 3 pages from this lesson"
click at [287, 109] on button "Save" at bounding box center [290, 110] width 24 height 8
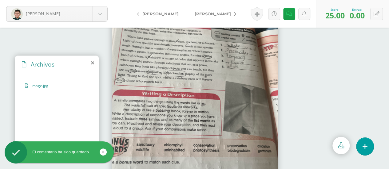
click at [217, 16] on span "[PERSON_NAME]" at bounding box center [213, 13] width 36 height 5
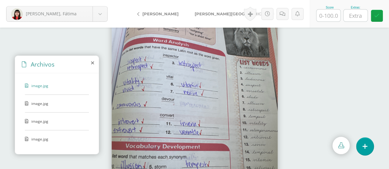
click at [53, 99] on div "image.jpg image.jpg image.jpg image.jpg" at bounding box center [57, 113] width 84 height 79
click at [39, 139] on span "image.jpg" at bounding box center [56, 139] width 50 height 5
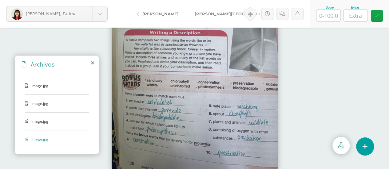
scroll to position [40, 0]
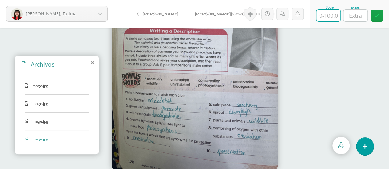
click at [324, 16] on input "text" at bounding box center [329, 16] width 24 height 12
type input "100"
type input "4"
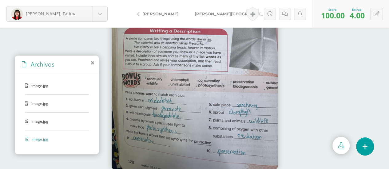
click at [204, 13] on span "[PERSON_NAME][GEOGRAPHIC_DATA]" at bounding box center [236, 13] width 82 height 5
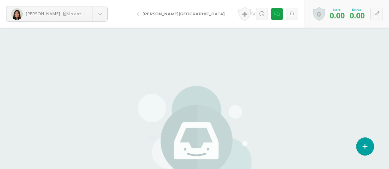
click at [233, 11] on link "[PERSON_NAME]" at bounding box center [260, 13] width 54 height 15
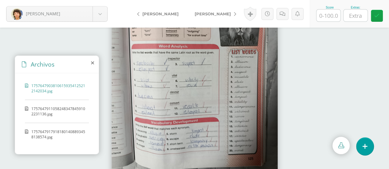
scroll to position [40, 0]
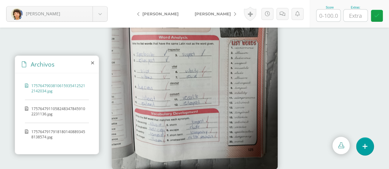
click at [51, 109] on span "17576479110582483478459102231136.jpg" at bounding box center [58, 111] width 54 height 10
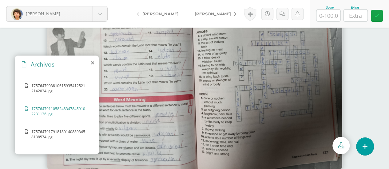
click at [54, 136] on span "17576479179181801408893458138574.jpg" at bounding box center [58, 134] width 54 height 10
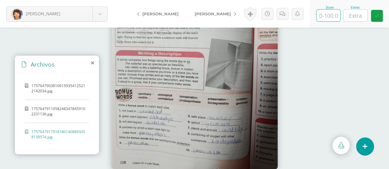
click at [332, 14] on input "text" at bounding box center [329, 16] width 24 height 12
type input "100"
type input "4"
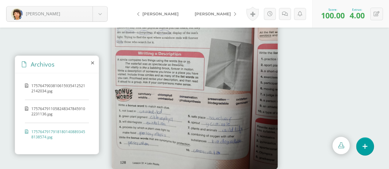
click at [202, 10] on link "[PERSON_NAME]" at bounding box center [214, 13] width 54 height 15
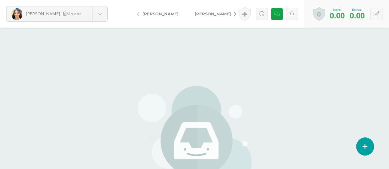
click at [195, 16] on span "[PERSON_NAME]" at bounding box center [213, 13] width 36 height 5
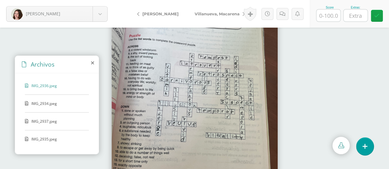
click at [59, 103] on span "IMG_2934.jpeg" at bounding box center [56, 103] width 50 height 5
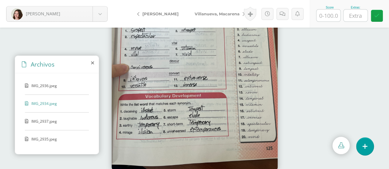
scroll to position [40, 0]
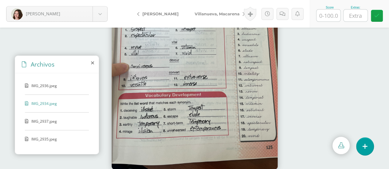
click at [41, 122] on span "IMG_2937.jpeg" at bounding box center [56, 121] width 50 height 5
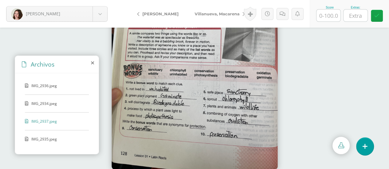
click at [46, 138] on span "IMG_2935.jpeg" at bounding box center [56, 139] width 50 height 5
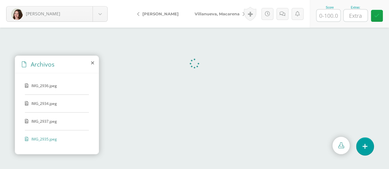
scroll to position [0, 0]
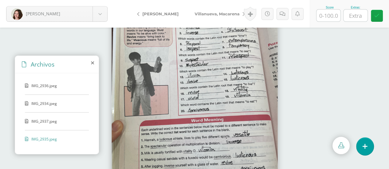
click at [326, 14] on input "text" at bounding box center [329, 16] width 24 height 12
type input "100"
type input "4"
click at [213, 12] on span "Villanueva, Macarena" at bounding box center [217, 13] width 45 height 5
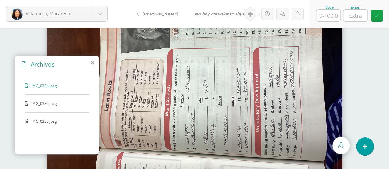
scroll to position [40, 0]
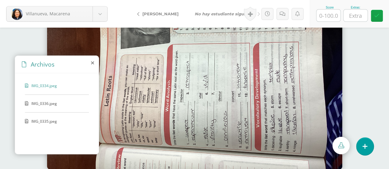
click at [37, 102] on span "IMG_0336.jpeg" at bounding box center [56, 103] width 50 height 5
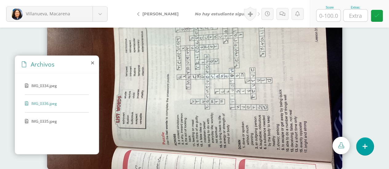
click at [43, 121] on span "IMG_0335.jpeg" at bounding box center [56, 121] width 50 height 5
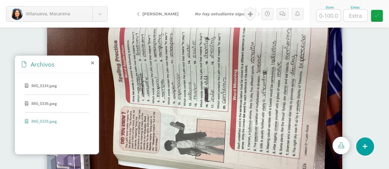
scroll to position [0, 0]
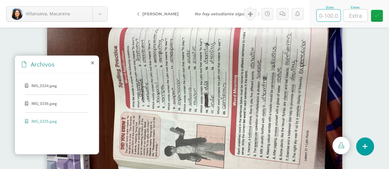
click at [331, 16] on input "text" at bounding box center [329, 16] width 24 height 12
type input "75"
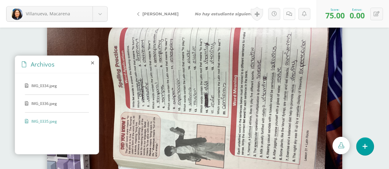
click at [290, 11] on icon at bounding box center [289, 13] width 6 height 5
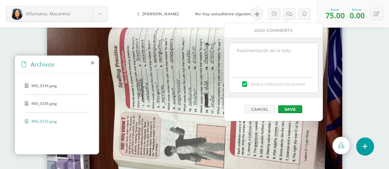
click at [278, 50] on textarea at bounding box center [273, 58] width 89 height 31
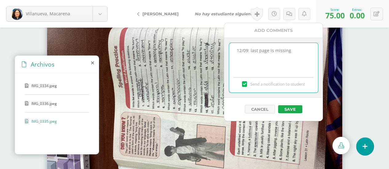
type textarea "12/09: last page is missing"
click at [292, 106] on button "Save" at bounding box center [290, 110] width 24 height 8
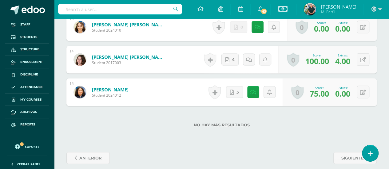
scroll to position [631, 0]
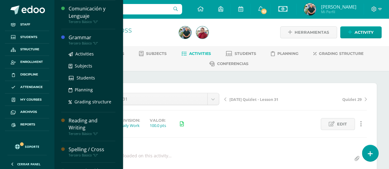
scroll to position [253, 0]
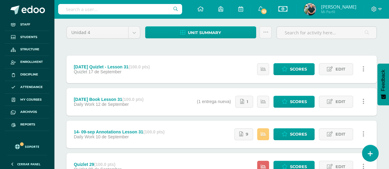
scroll to position [62, 0]
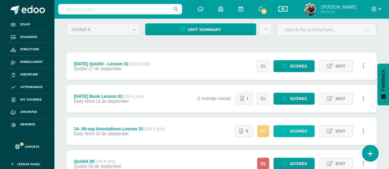
click at [293, 129] on span "Scores" at bounding box center [298, 131] width 17 height 11
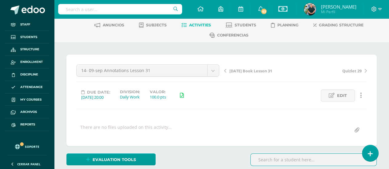
scroll to position [23, 0]
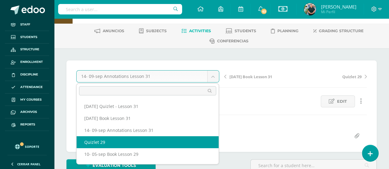
select select "/dashboard/teacher/grade-activity/220183/"
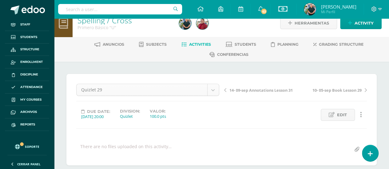
scroll to position [10, 0]
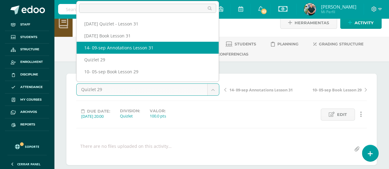
select select "/dashboard/teacher/grade-activity/220102/"
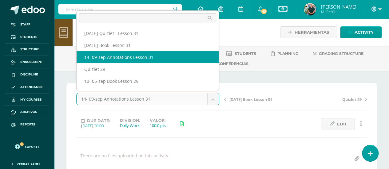
scroll to position [8, 0]
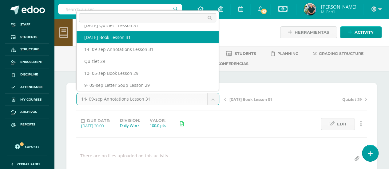
select select "/dashboard/teacher/grade-activity/220124/"
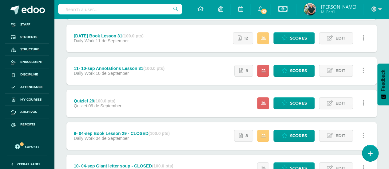
scroll to position [123, 0]
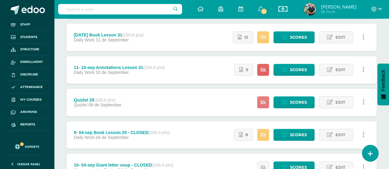
click at [267, 102] on link at bounding box center [263, 103] width 12 height 12
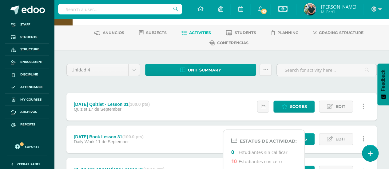
scroll to position [62, 0]
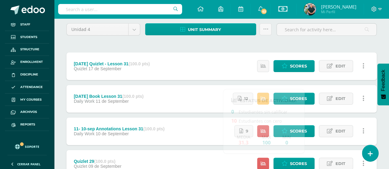
click at [166, 102] on div "11 sep Book Lesson 31 (100.0 pts) Daily Work 11 de September Estatus de Activid…" at bounding box center [221, 99] width 310 height 28
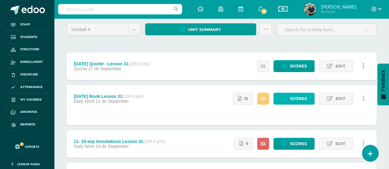
click at [285, 98] on icon at bounding box center [284, 98] width 6 height 5
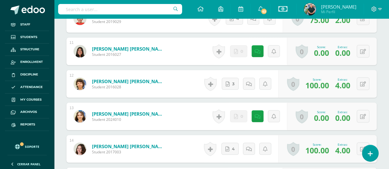
scroll to position [629, 0]
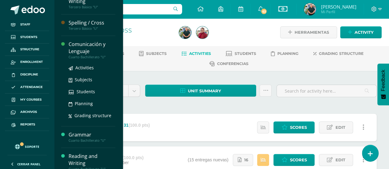
scroll to position [287, 0]
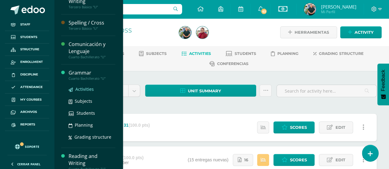
click at [87, 86] on span "Activities" at bounding box center [84, 89] width 18 height 6
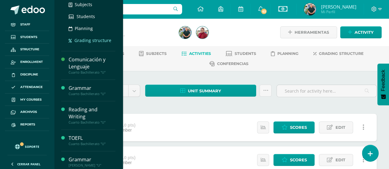
scroll to position [338, 0]
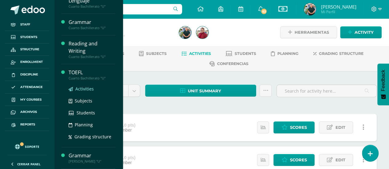
click at [81, 86] on span "Activities" at bounding box center [84, 89] width 18 height 6
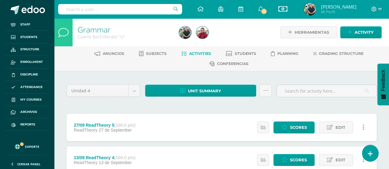
scroll to position [324, 0]
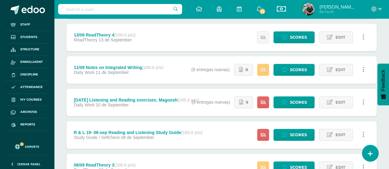
scroll to position [92, 0]
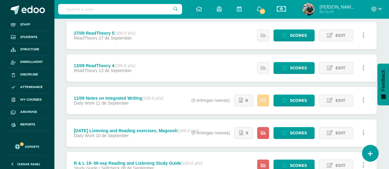
click at [260, 100] on link at bounding box center [263, 101] width 12 height 12
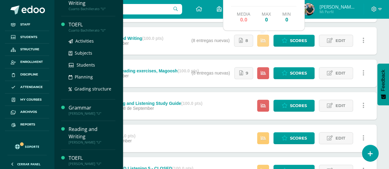
scroll to position [154, 0]
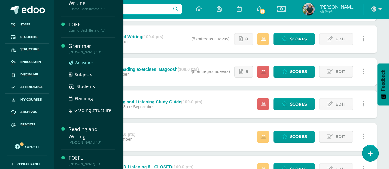
click at [84, 61] on span "Activities" at bounding box center [84, 63] width 18 height 6
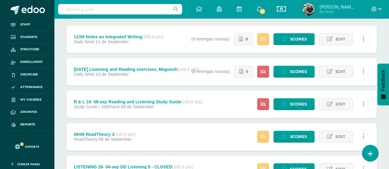
scroll to position [324, 0]
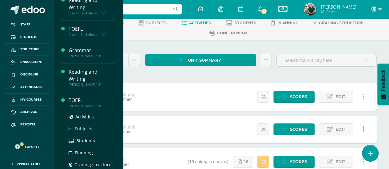
scroll to position [386, 0]
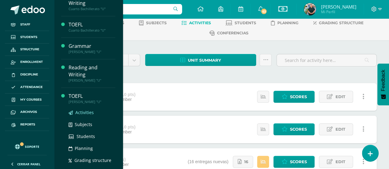
click at [84, 110] on span "Activities" at bounding box center [84, 113] width 18 height 6
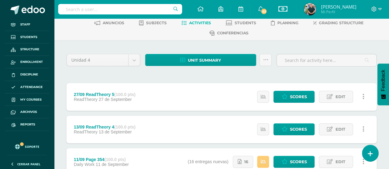
scroll to position [324, 0]
